Goal: Transaction & Acquisition: Purchase product/service

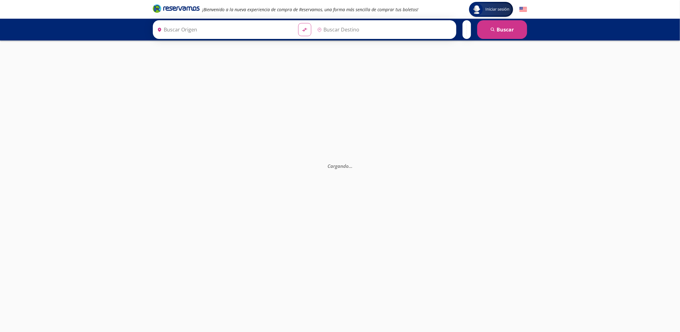
type input "Colima, Colima"
type input "[GEOGRAPHIC_DATA], [GEOGRAPHIC_DATA]"
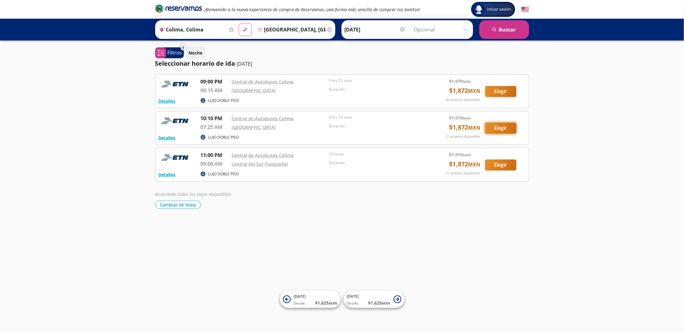
click at [503, 128] on button "Elegir" at bounding box center [501, 128] width 31 height 11
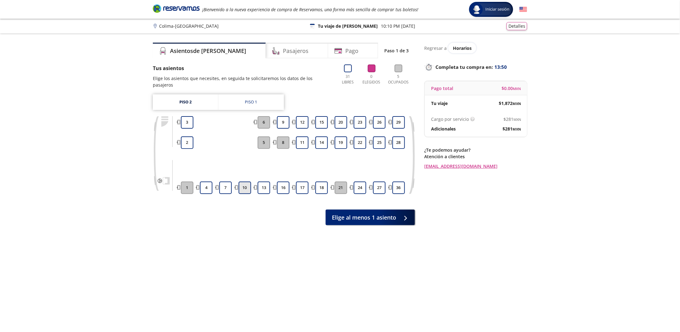
click at [244, 182] on button "10" at bounding box center [245, 188] width 12 height 12
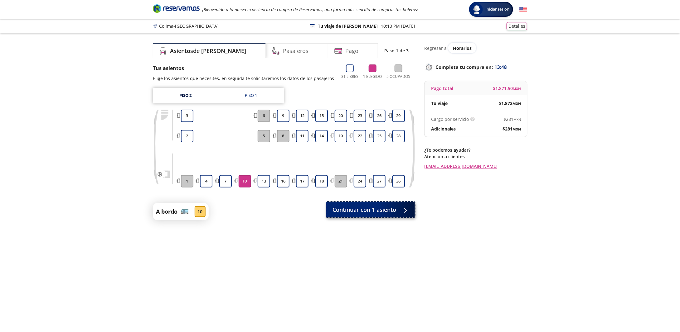
click at [372, 212] on span "Continuar con 1 asiento" at bounding box center [364, 210] width 64 height 8
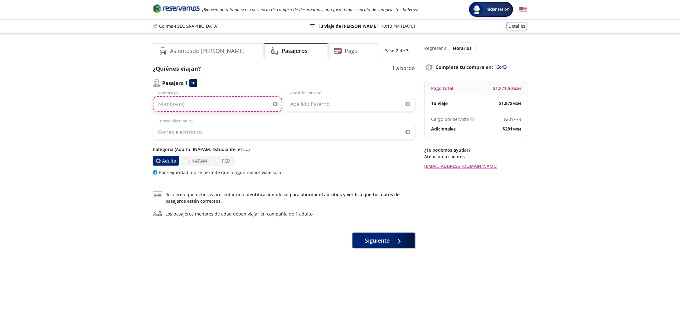
click at [220, 104] on input "Nombre (s)" at bounding box center [217, 104] width 129 height 16
type input "[PERSON_NAME]"
click at [298, 104] on input "Apellido Paterno" at bounding box center [349, 104] width 129 height 16
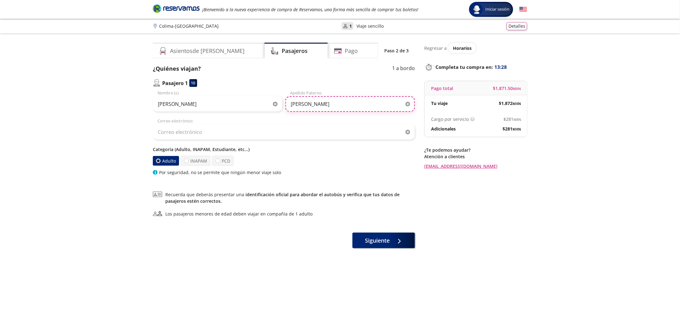
type input "[PERSON_NAME]"
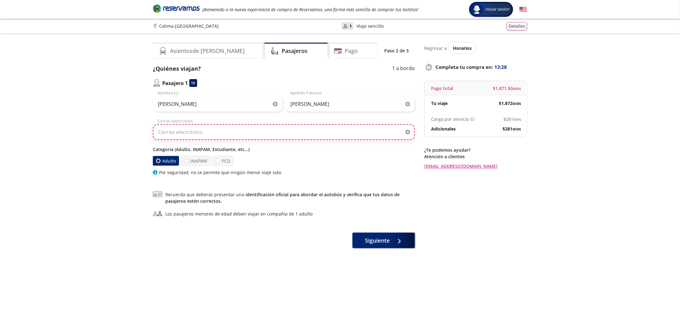
click at [305, 132] on input "Correo electrónico" at bounding box center [284, 132] width 262 height 16
type input "Y"
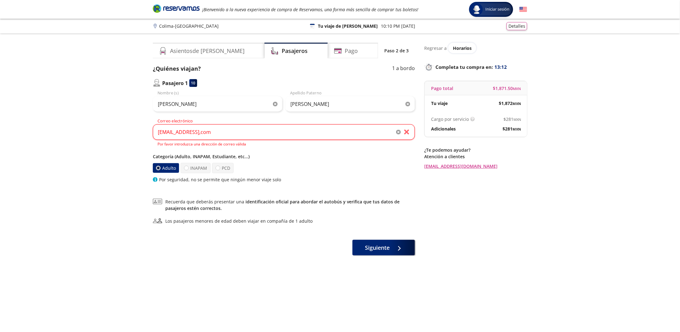
click at [350, 184] on div "¿Quiénes viajan? 1 a bordo Pasajero 1 10 [PERSON_NAME] (s) [PERSON_NAME] [PERSO…" at bounding box center [284, 160] width 262 height 191
click at [201, 134] on input "[EMAIL_ADDRESS],com" at bounding box center [284, 132] width 262 height 16
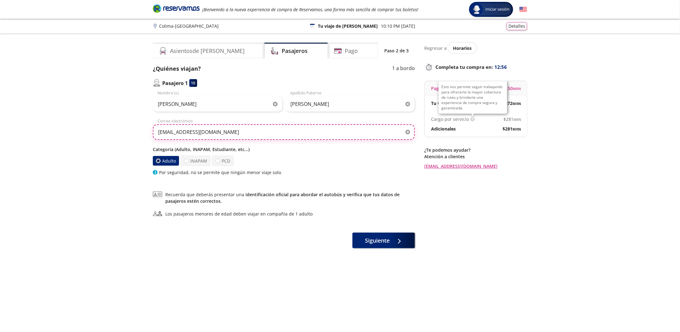
type input "[EMAIL_ADDRESS][DOMAIN_NAME]"
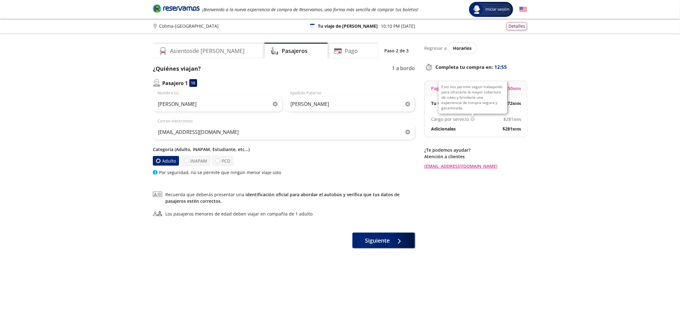
click at [470, 119] on img at bounding box center [472, 119] width 5 height 5
click at [380, 238] on span "Siguiente" at bounding box center [377, 239] width 25 height 8
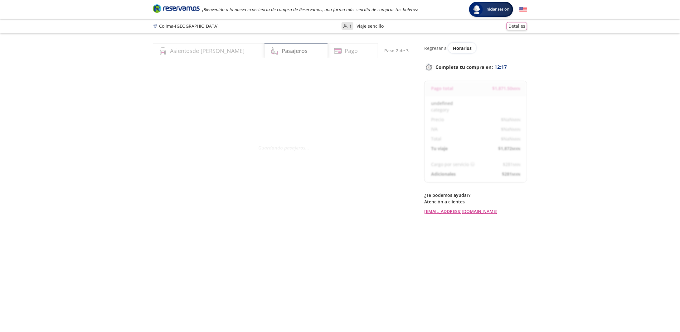
select select "MX"
